Goal: Find specific page/section: Find specific page/section

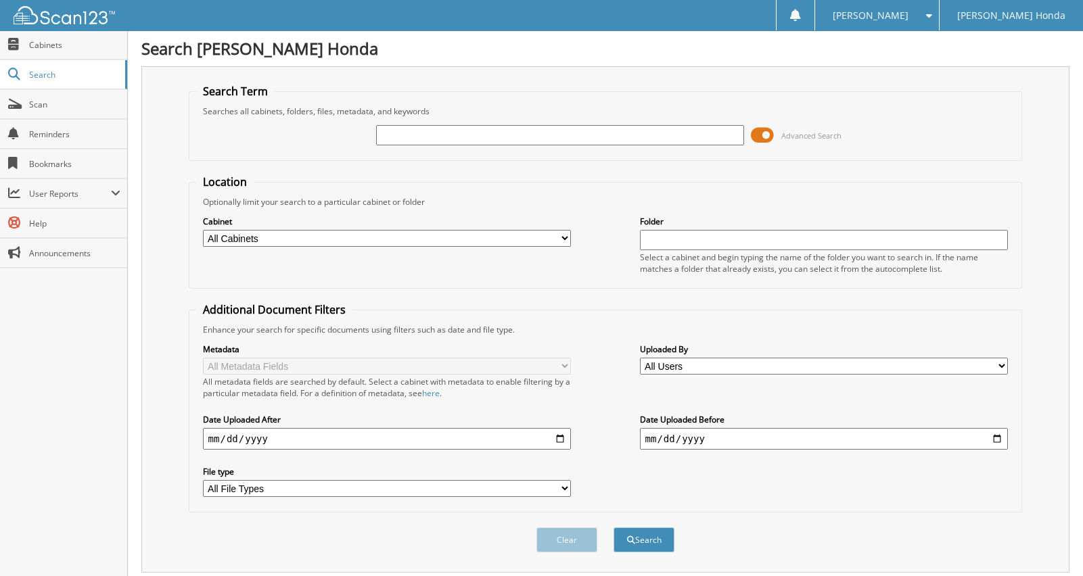
click at [386, 121] on div "Advanced Search" at bounding box center [605, 135] width 819 height 37
click at [388, 126] on input "text" at bounding box center [560, 135] width 369 height 20
type input "[PERSON_NAME]"
click at [613, 528] on button "Search" at bounding box center [643, 540] width 61 height 25
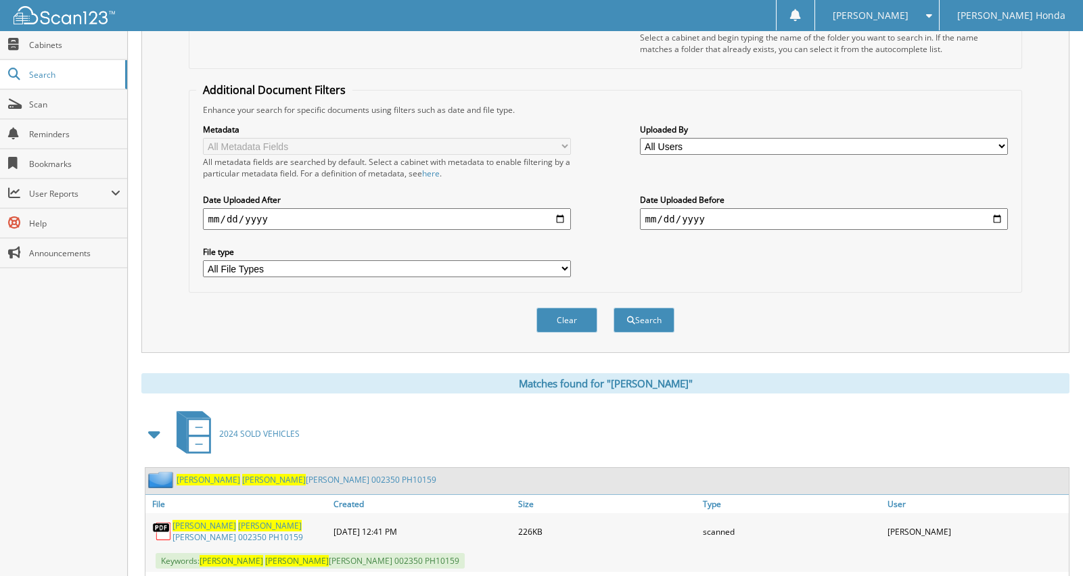
scroll to position [338, 0]
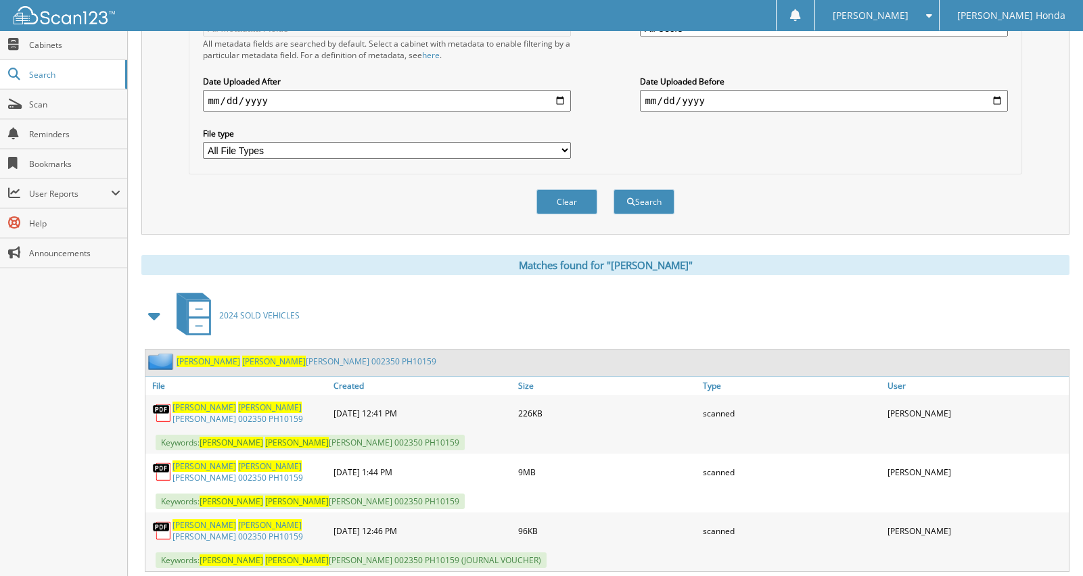
click at [254, 461] on link "LOCKLEAR PATRICIA ANN 002350 PH10159" at bounding box center [249, 472] width 154 height 23
